Goal: Complete application form

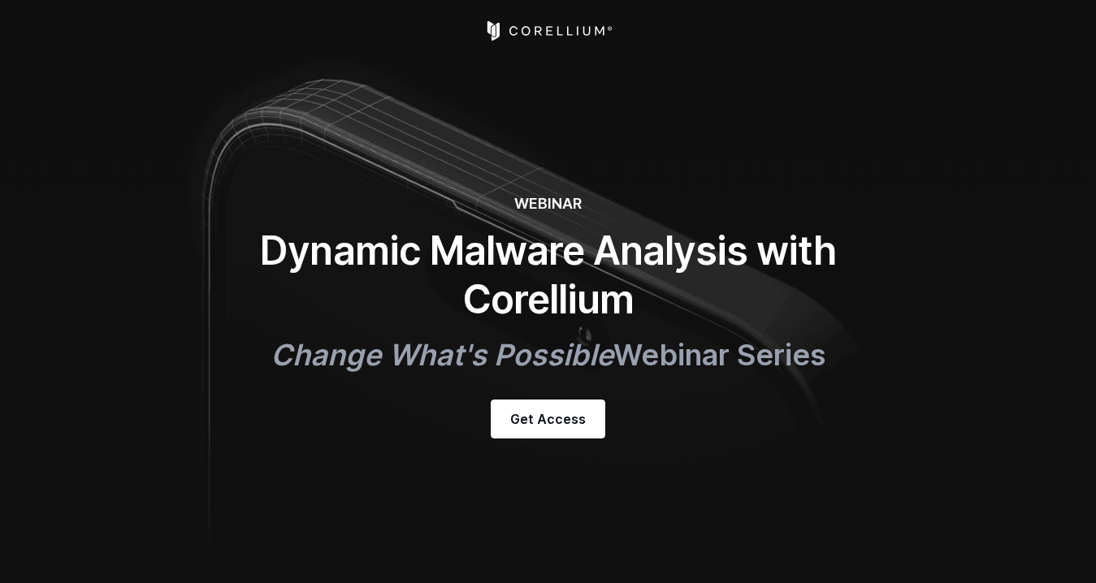
select select "*********"
select select "******"
select select "**********"
